Goal: Task Accomplishment & Management: Use online tool/utility

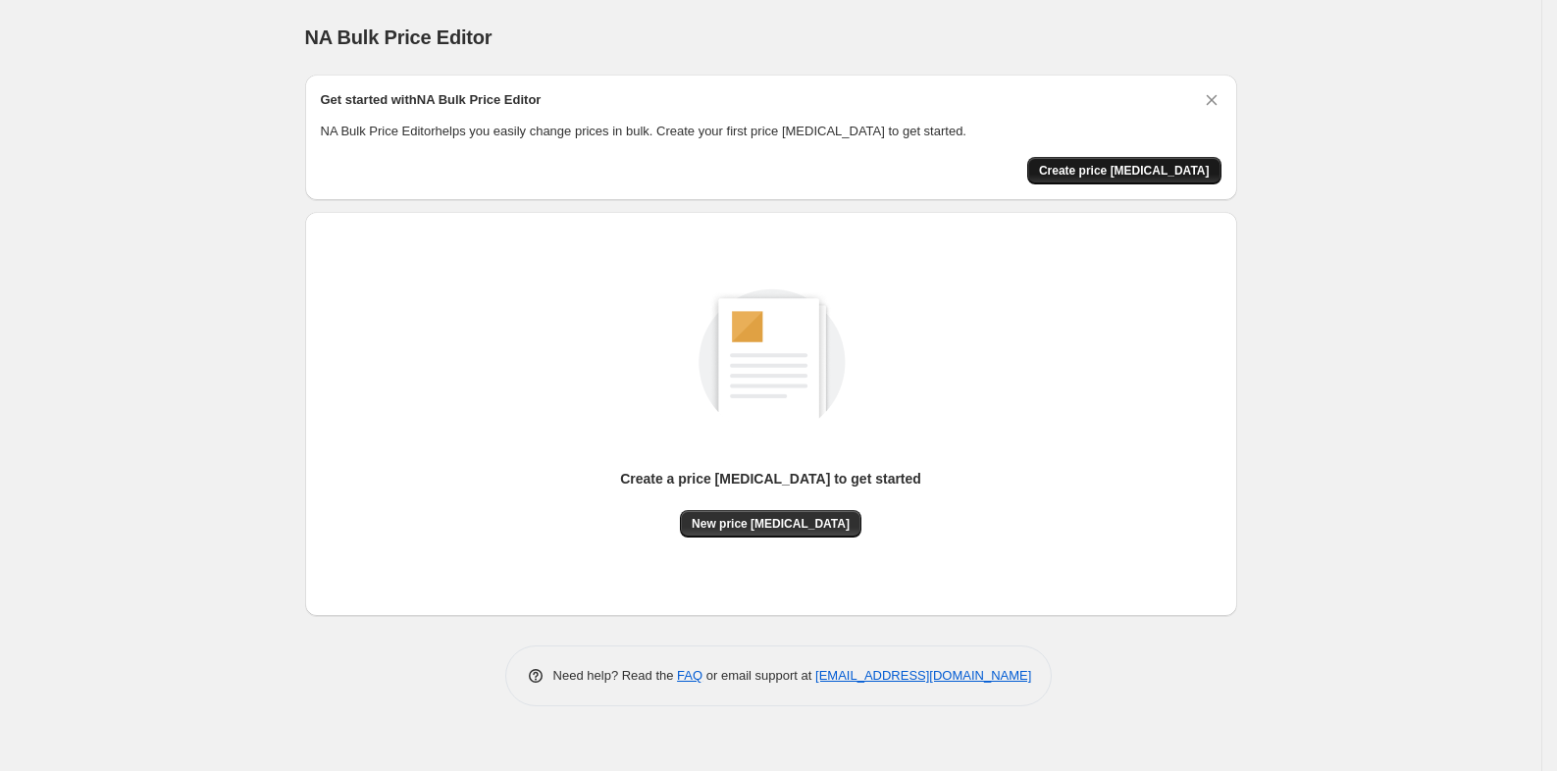
click at [1088, 172] on span "Create price [MEDICAL_DATA]" at bounding box center [1124, 171] width 171 height 16
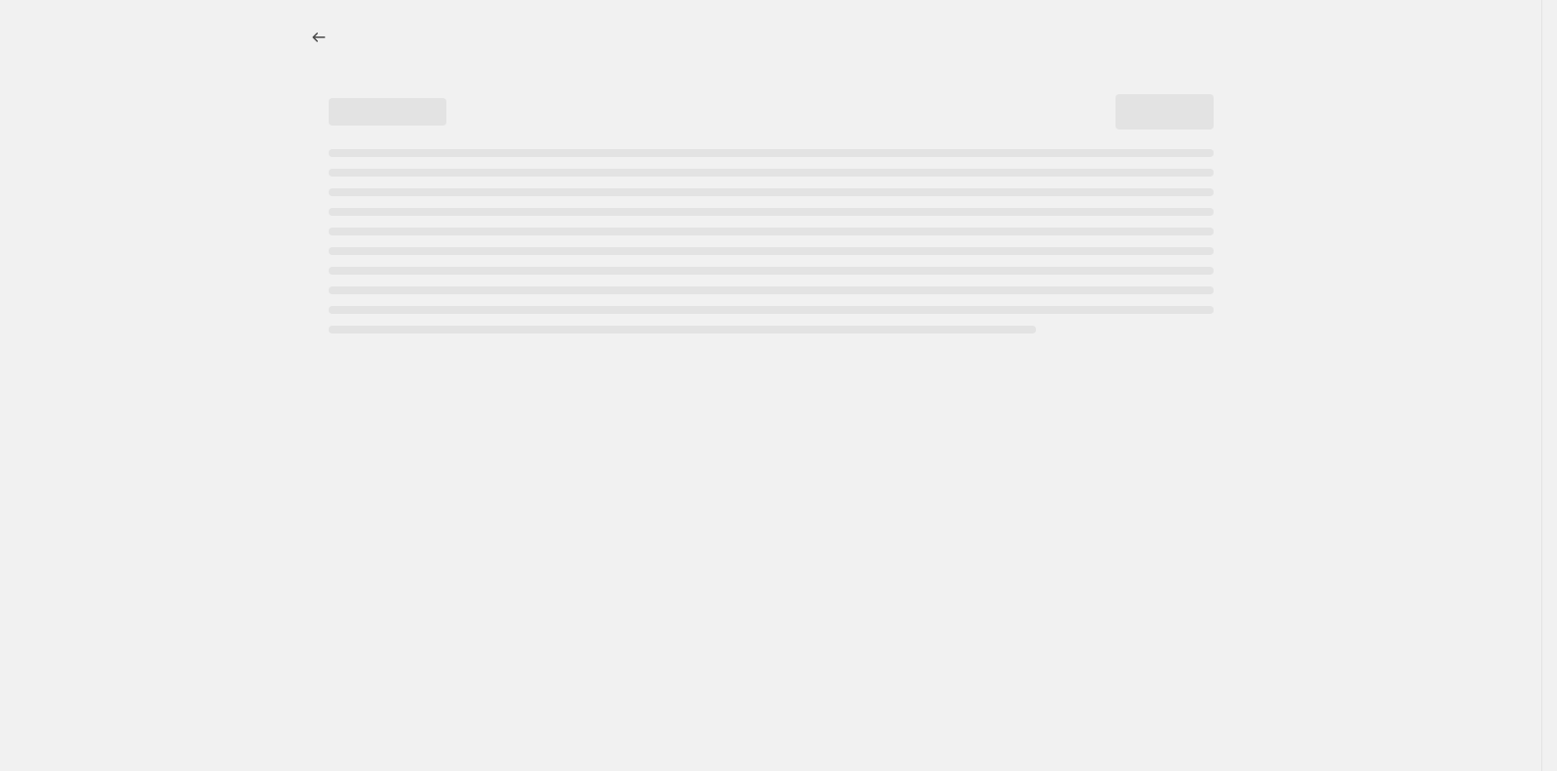
select select "percentage"
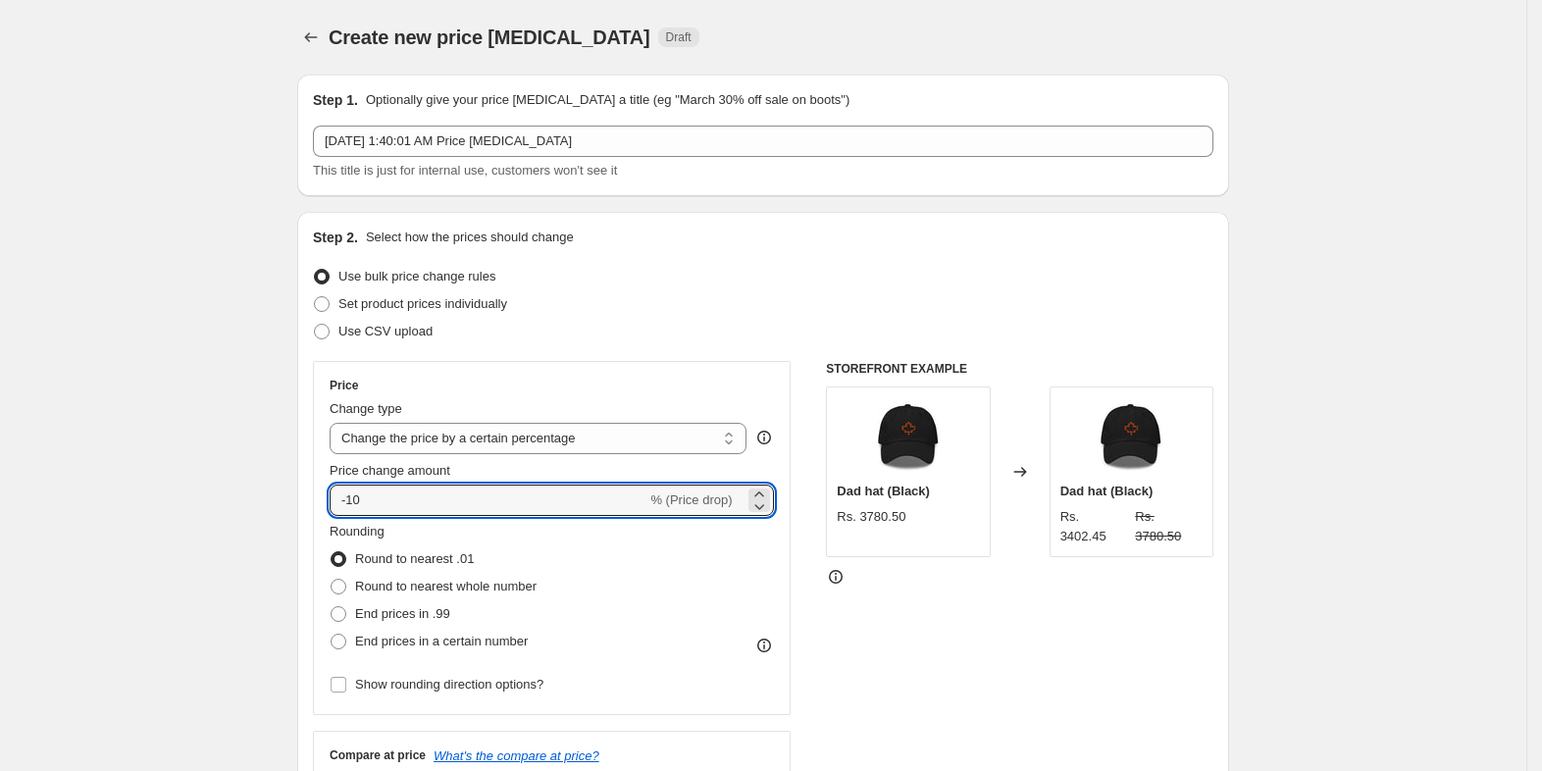
drag, startPoint x: 433, startPoint y: 500, endPoint x: 241, endPoint y: 534, distance: 194.2
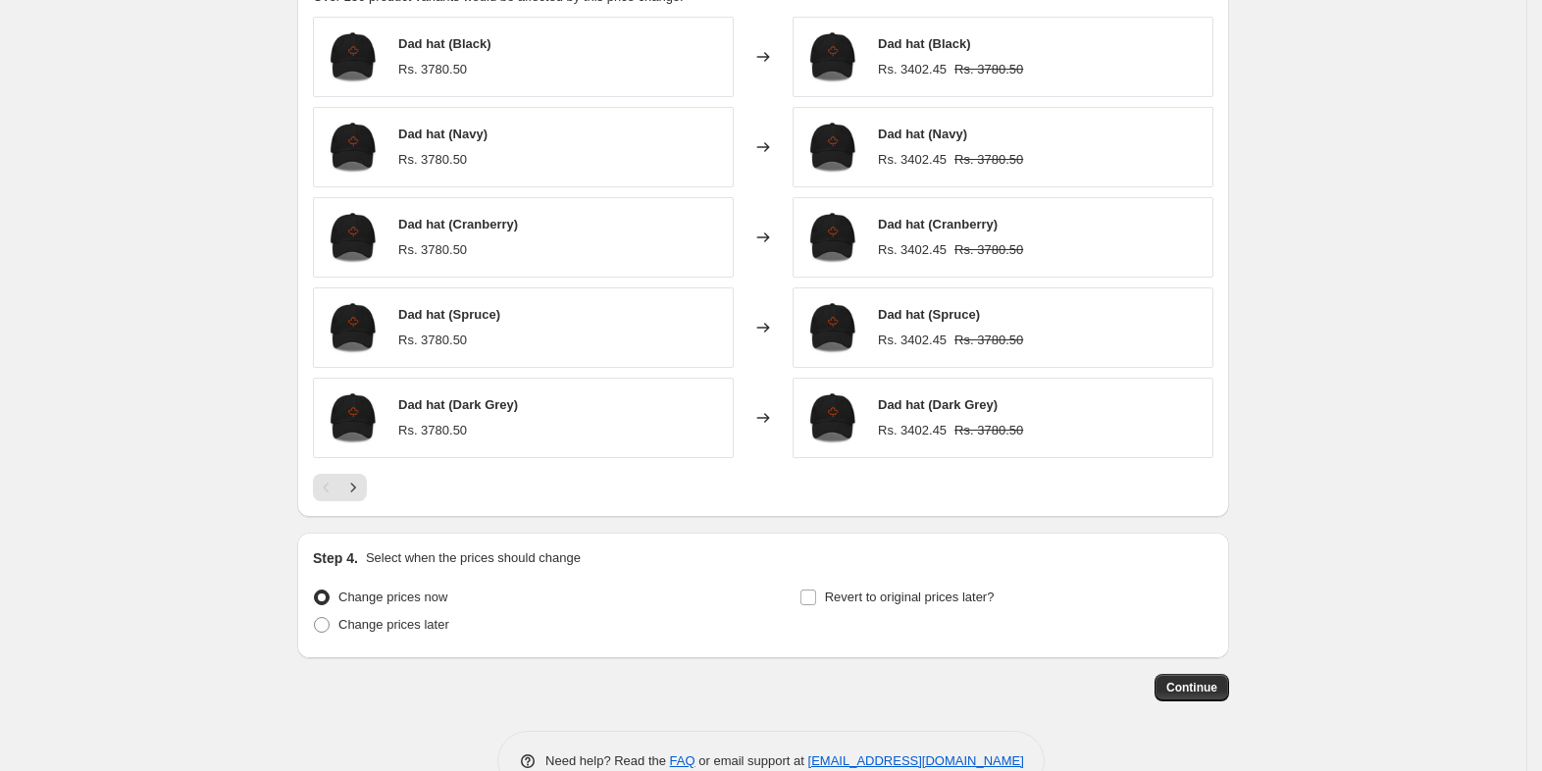
scroll to position [1190, 0]
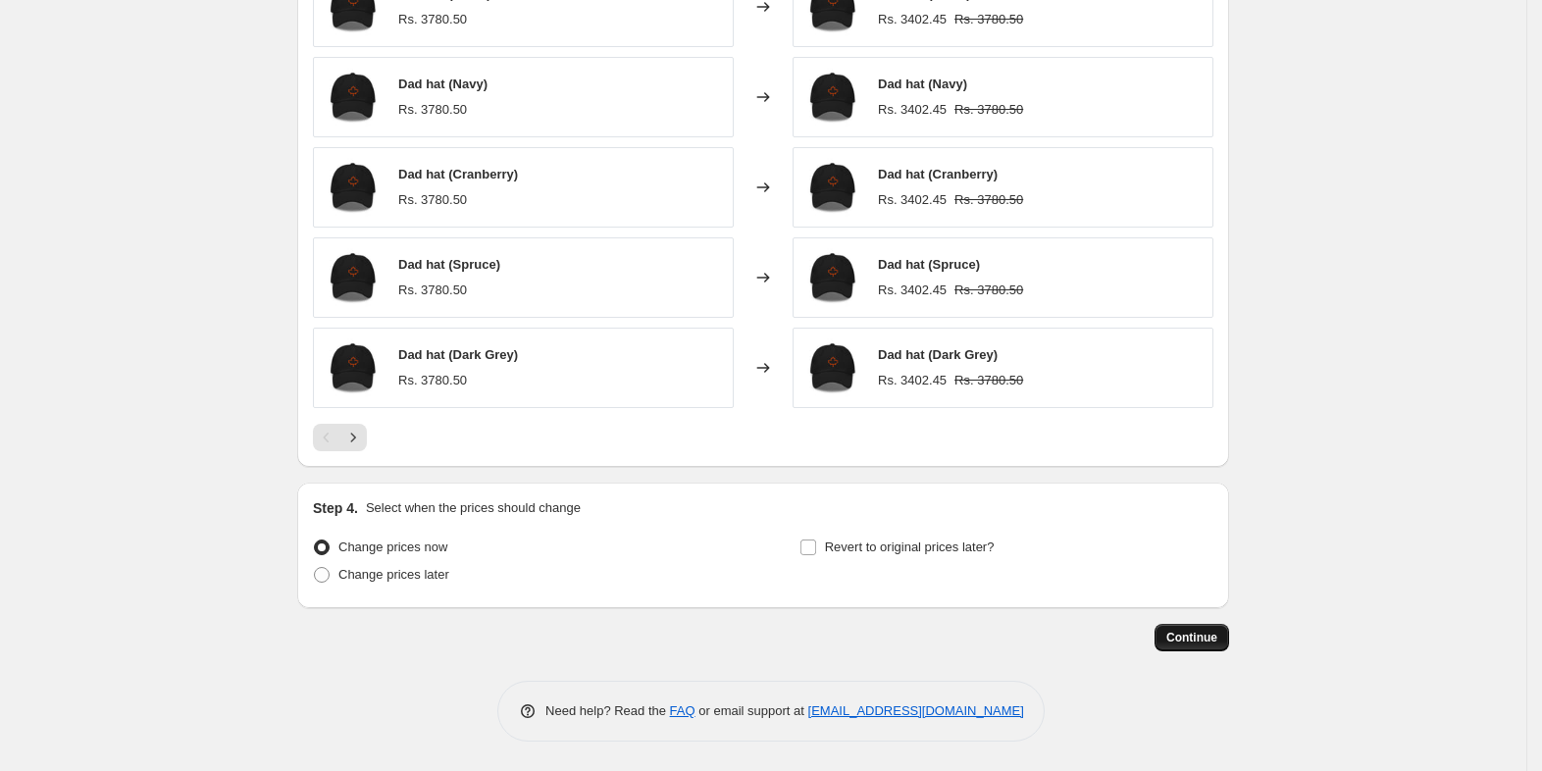
type input "9"
click at [1217, 633] on span "Continue" at bounding box center [1191, 638] width 51 height 16
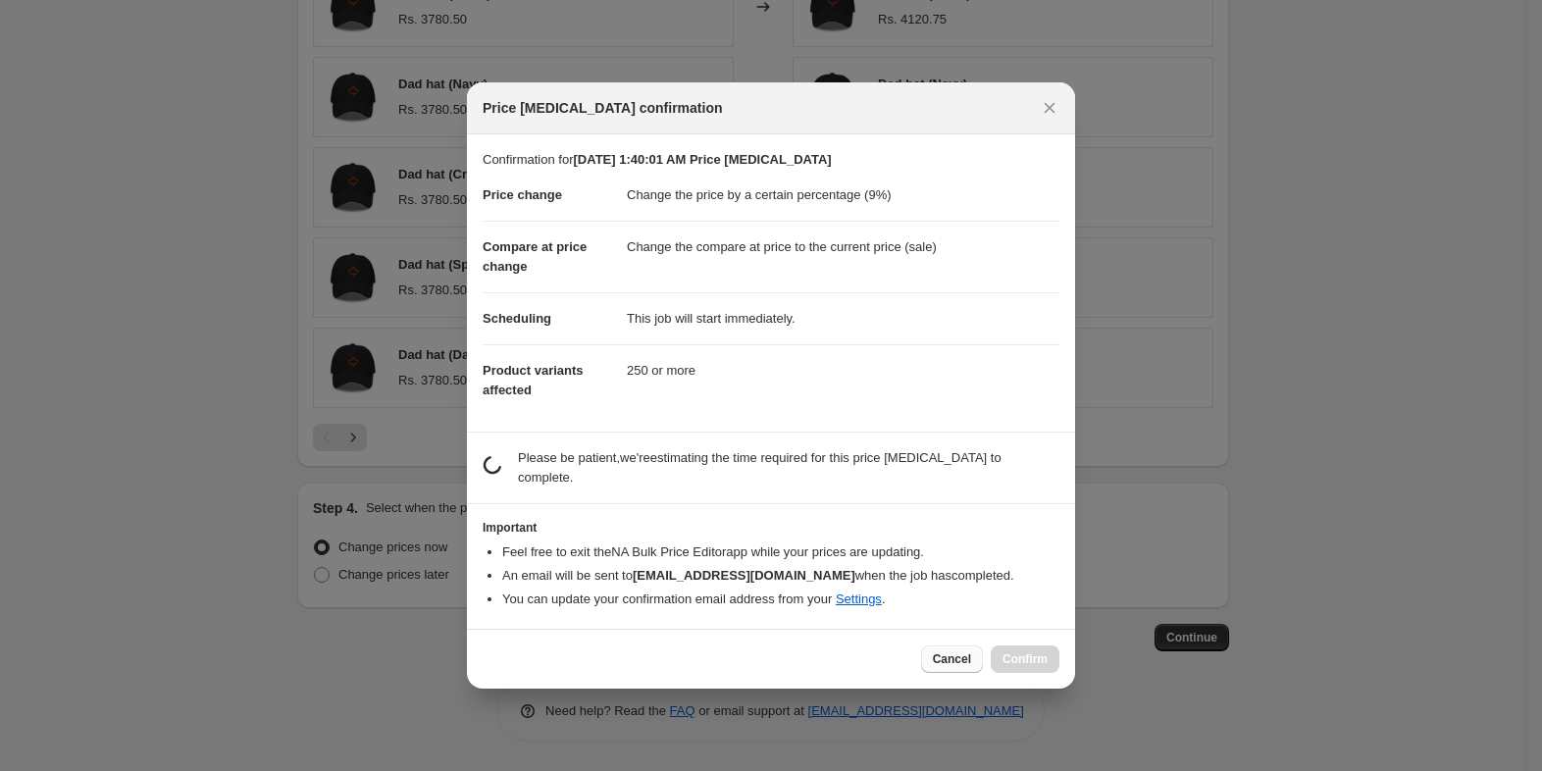
click at [954, 654] on span "Cancel" at bounding box center [952, 659] width 38 height 16
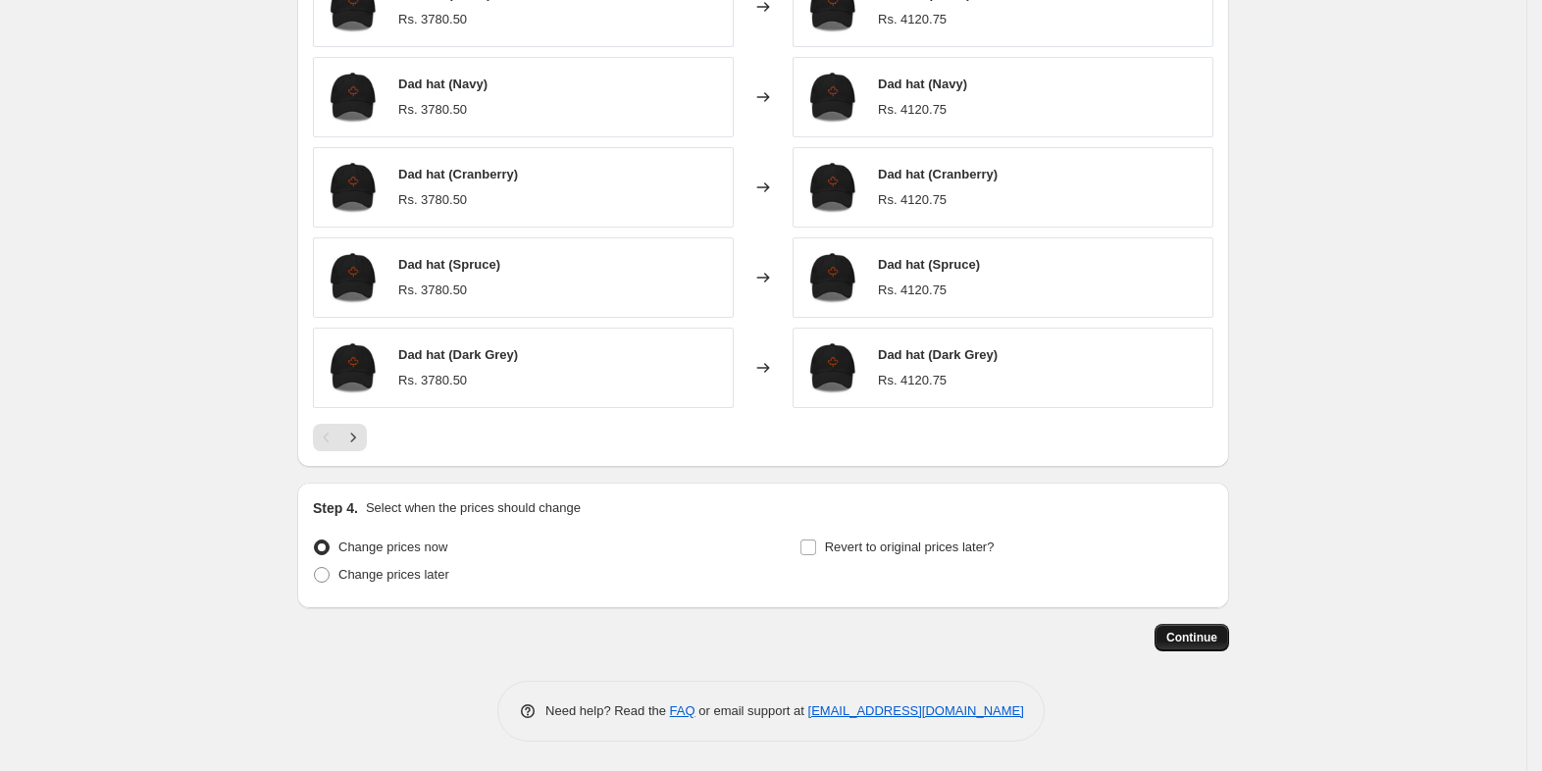
click at [1195, 627] on button "Continue" at bounding box center [1192, 637] width 75 height 27
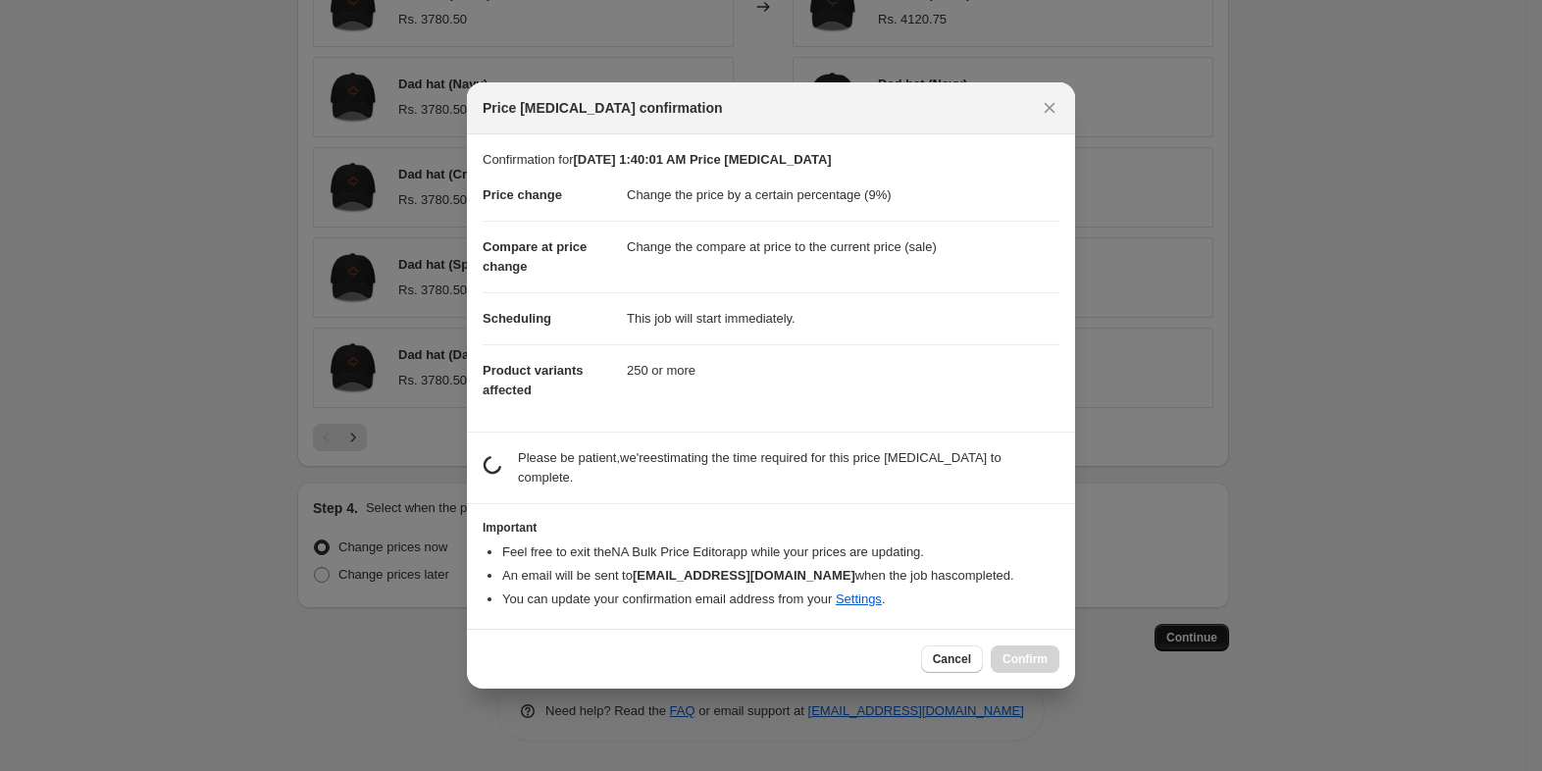
scroll to position [0, 0]
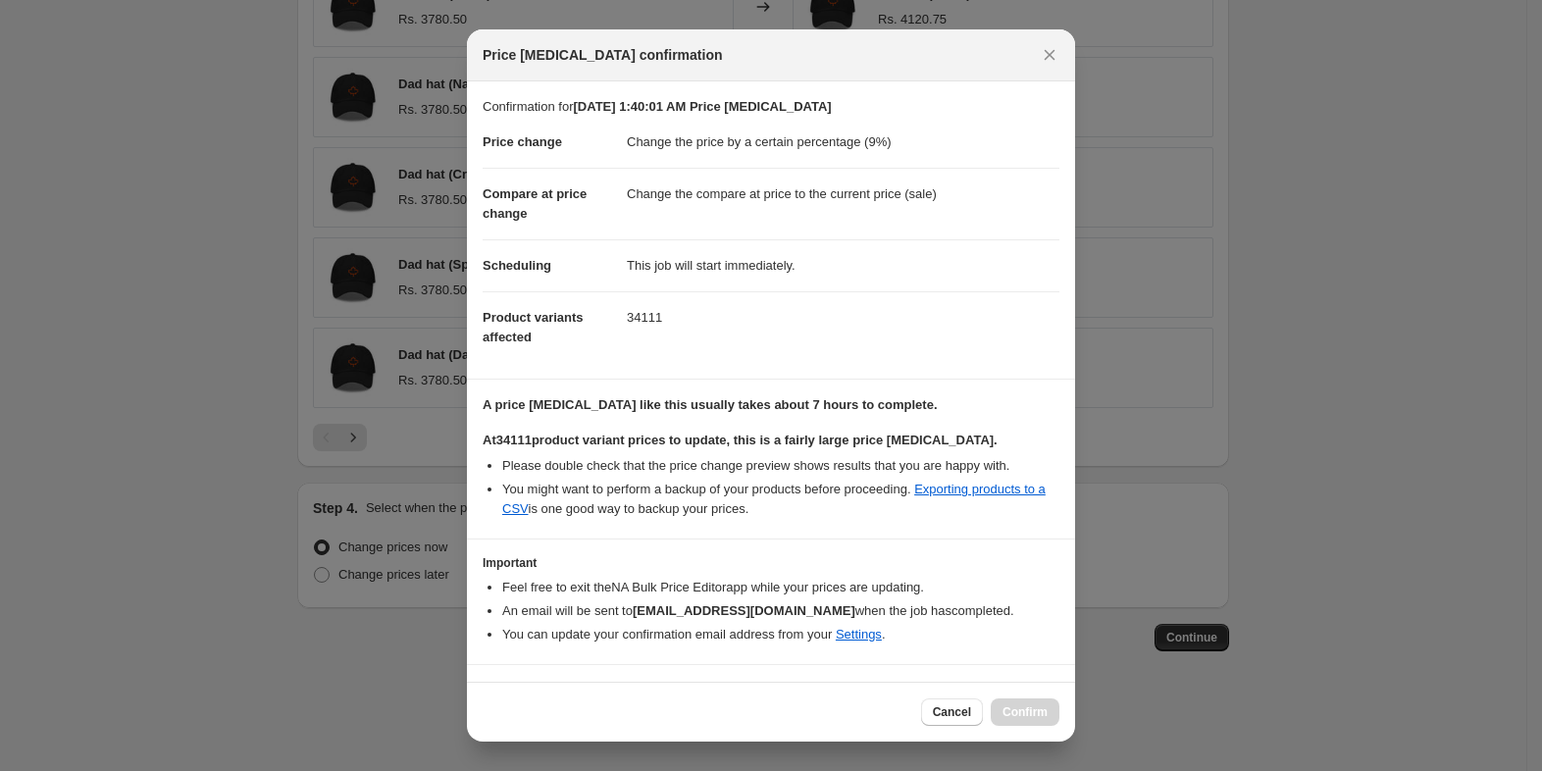
click at [646, 317] on dd "34111" at bounding box center [843, 317] width 433 height 52
click at [1020, 708] on div "Cancel Confirm" at bounding box center [990, 711] width 138 height 27
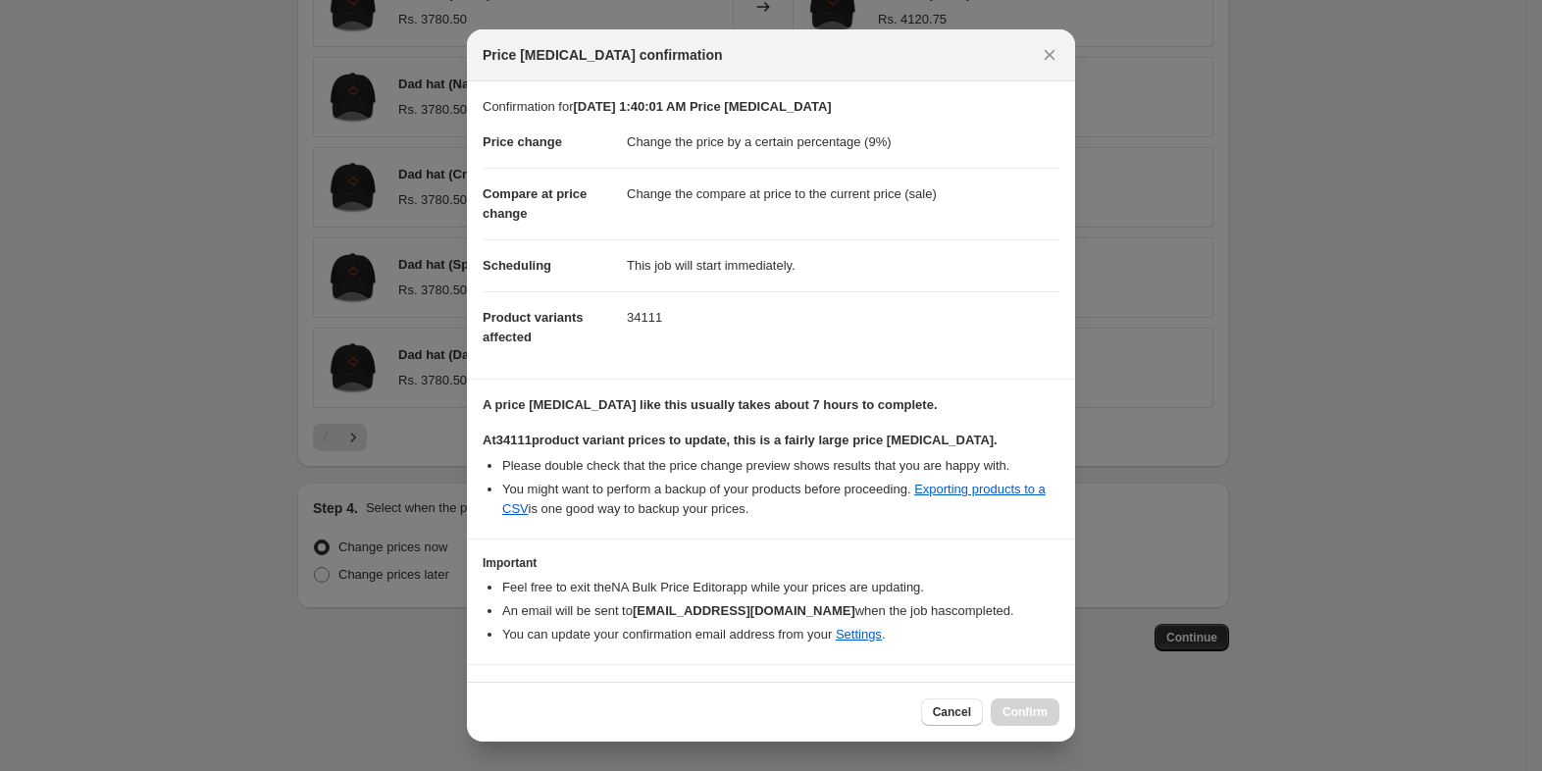
click at [1020, 708] on div "Cancel Confirm" at bounding box center [990, 711] width 138 height 27
click at [1139, 590] on div at bounding box center [771, 385] width 1542 height 771
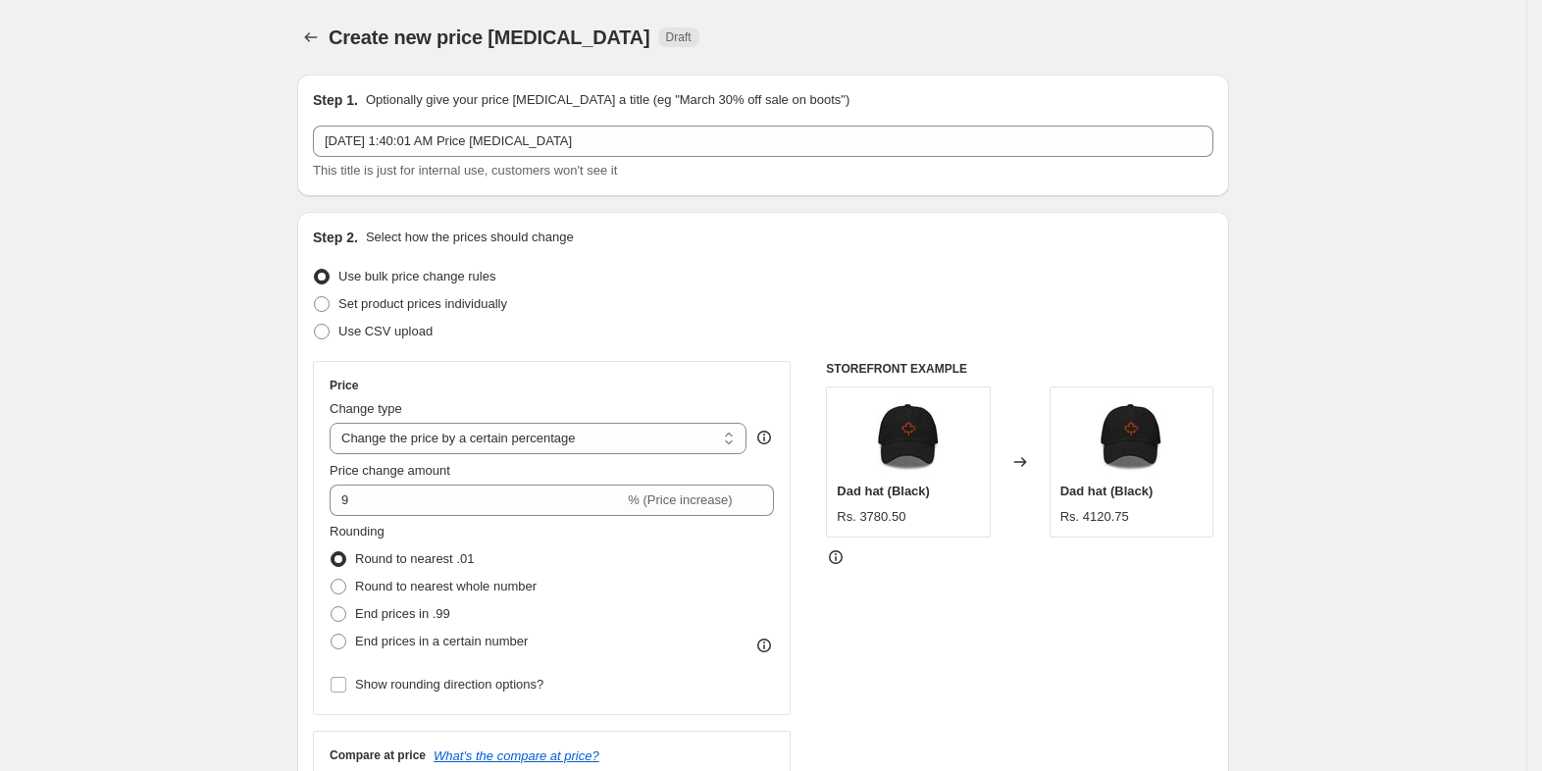
click at [617, 164] on span "This title is just for internal use, customers won't see it" at bounding box center [465, 170] width 304 height 15
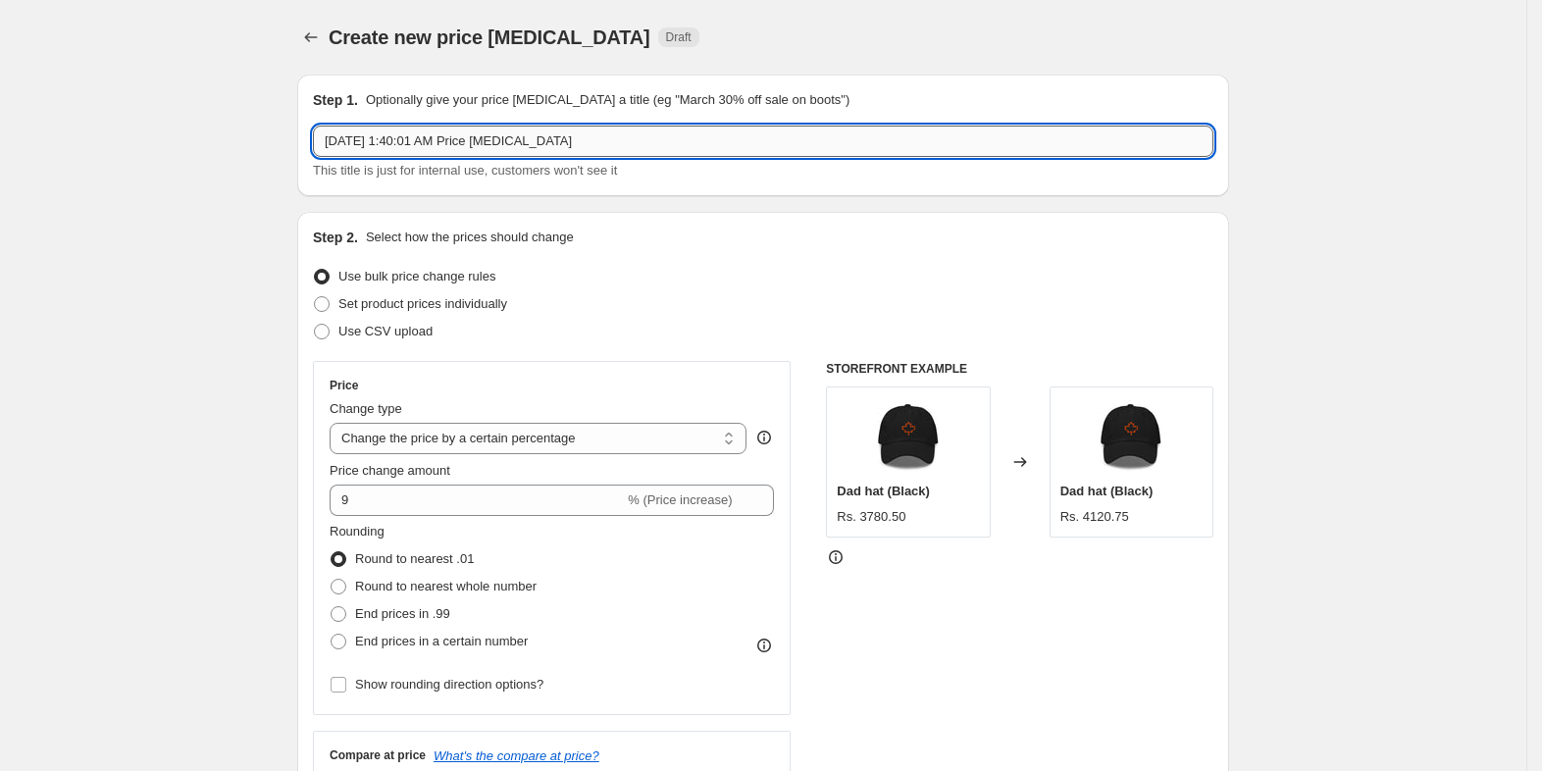
click at [655, 154] on input "[DATE] 1:40:01 AM Price [MEDICAL_DATA]" at bounding box center [763, 141] width 901 height 31
